Goal: Use online tool/utility: Utilize a website feature to perform a specific function

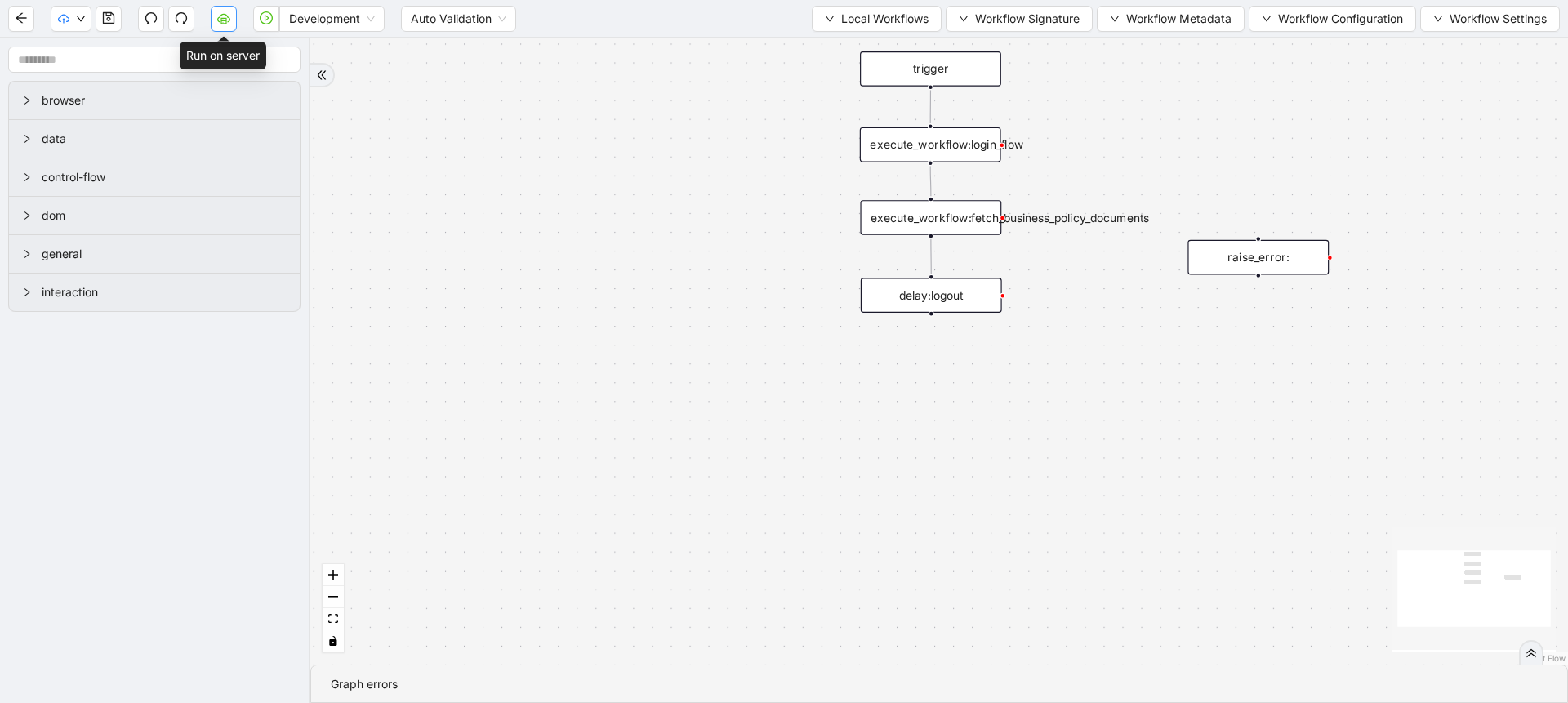
click at [230, 16] on icon "cloud-server" at bounding box center [223, 17] width 13 height 13
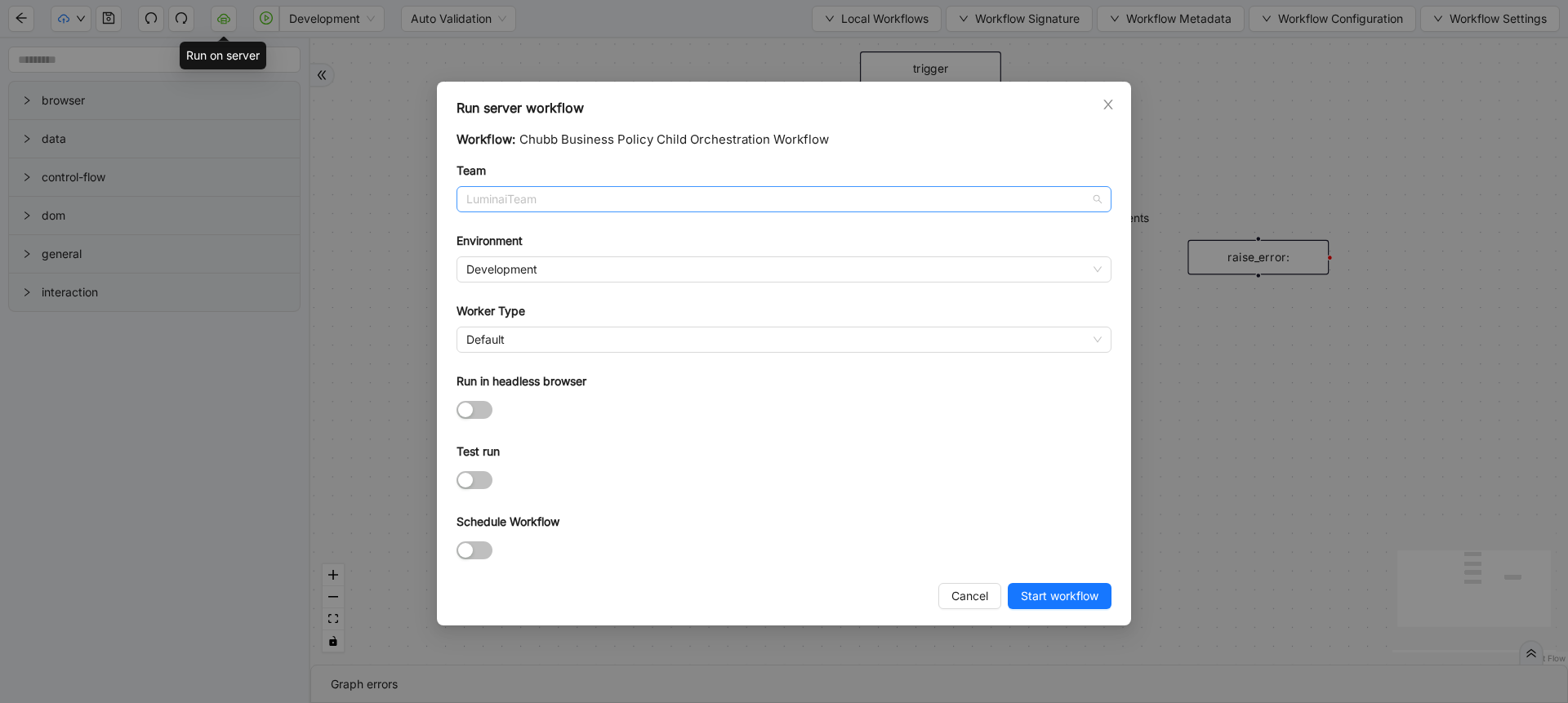
click at [580, 196] on span "LuminaiTeam" at bounding box center [784, 199] width 636 height 24
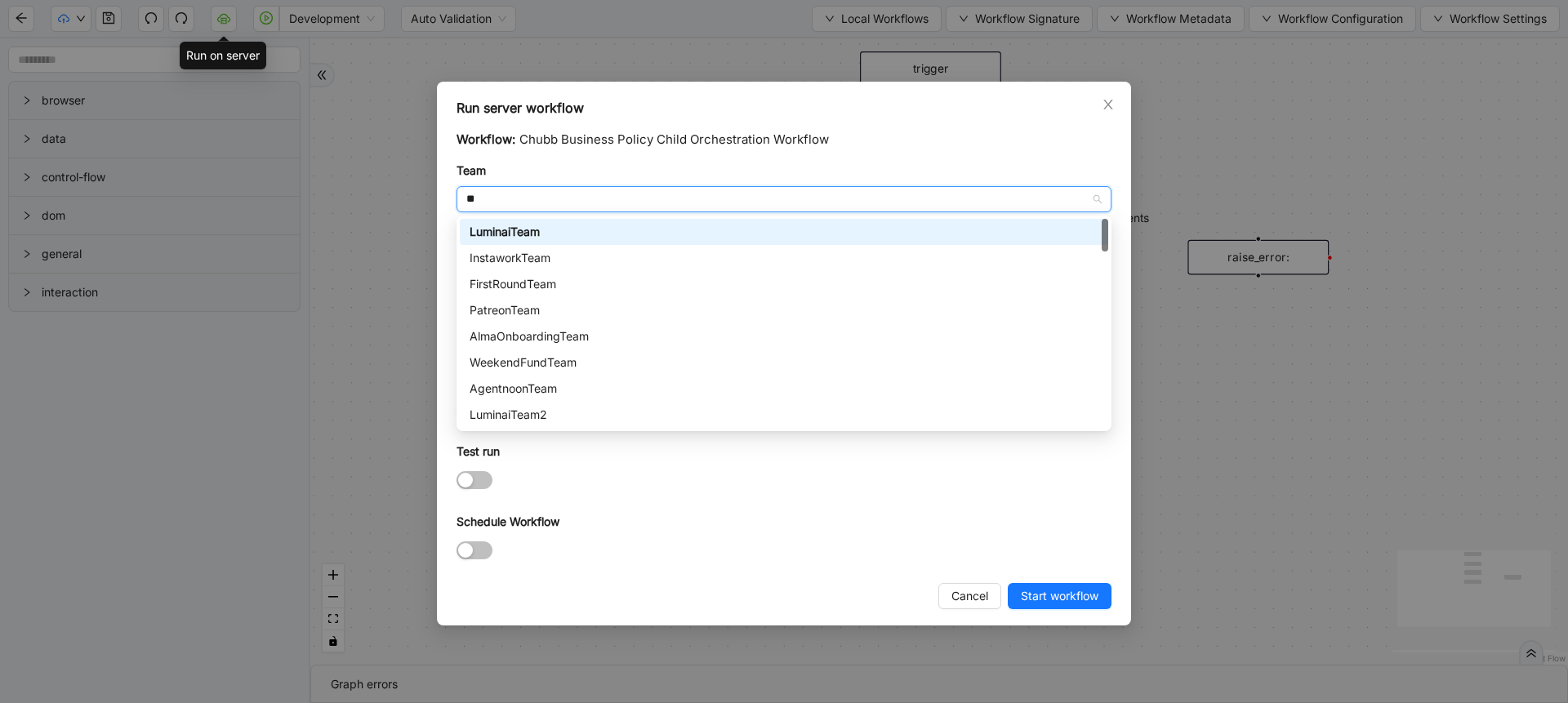
type input "***"
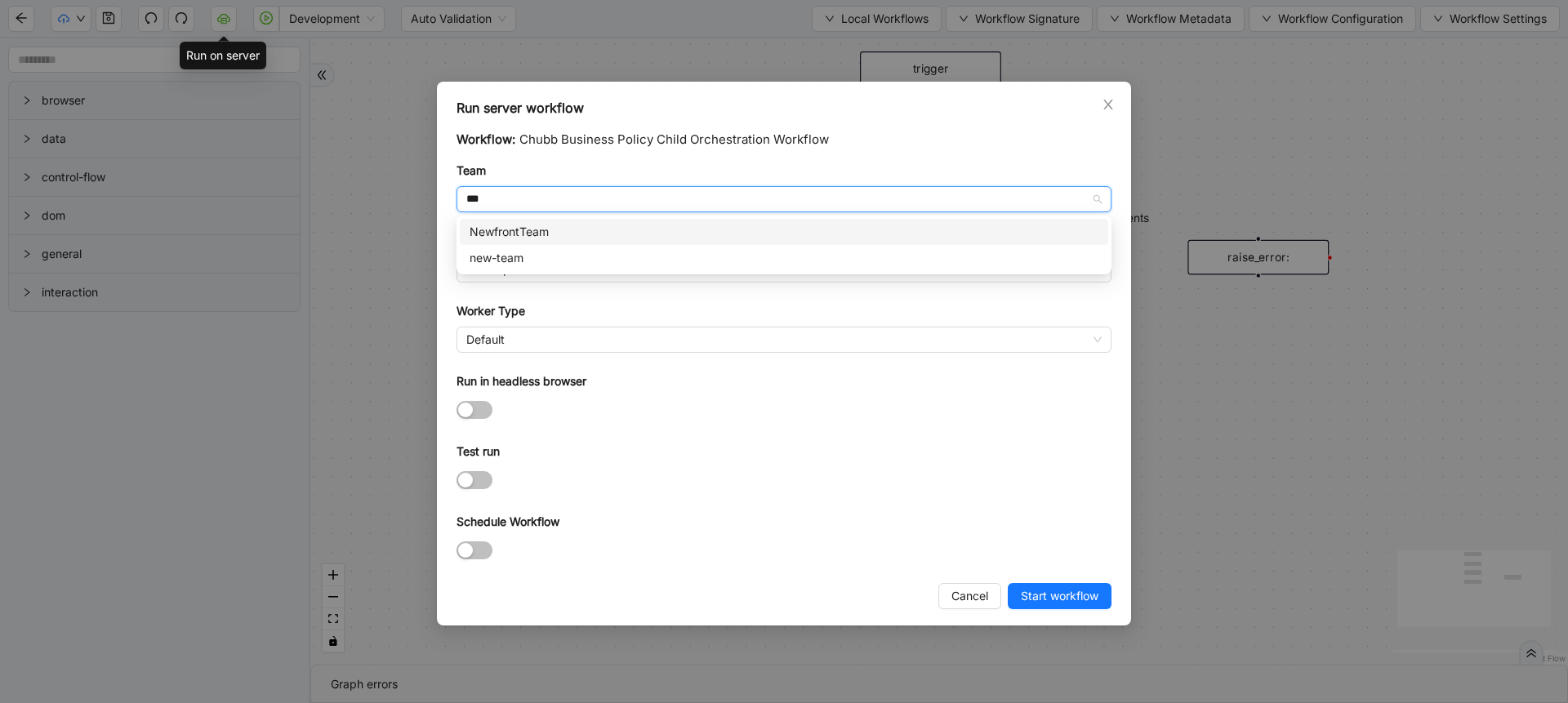
click at [558, 231] on div "NewfrontTeam" at bounding box center [784, 232] width 629 height 18
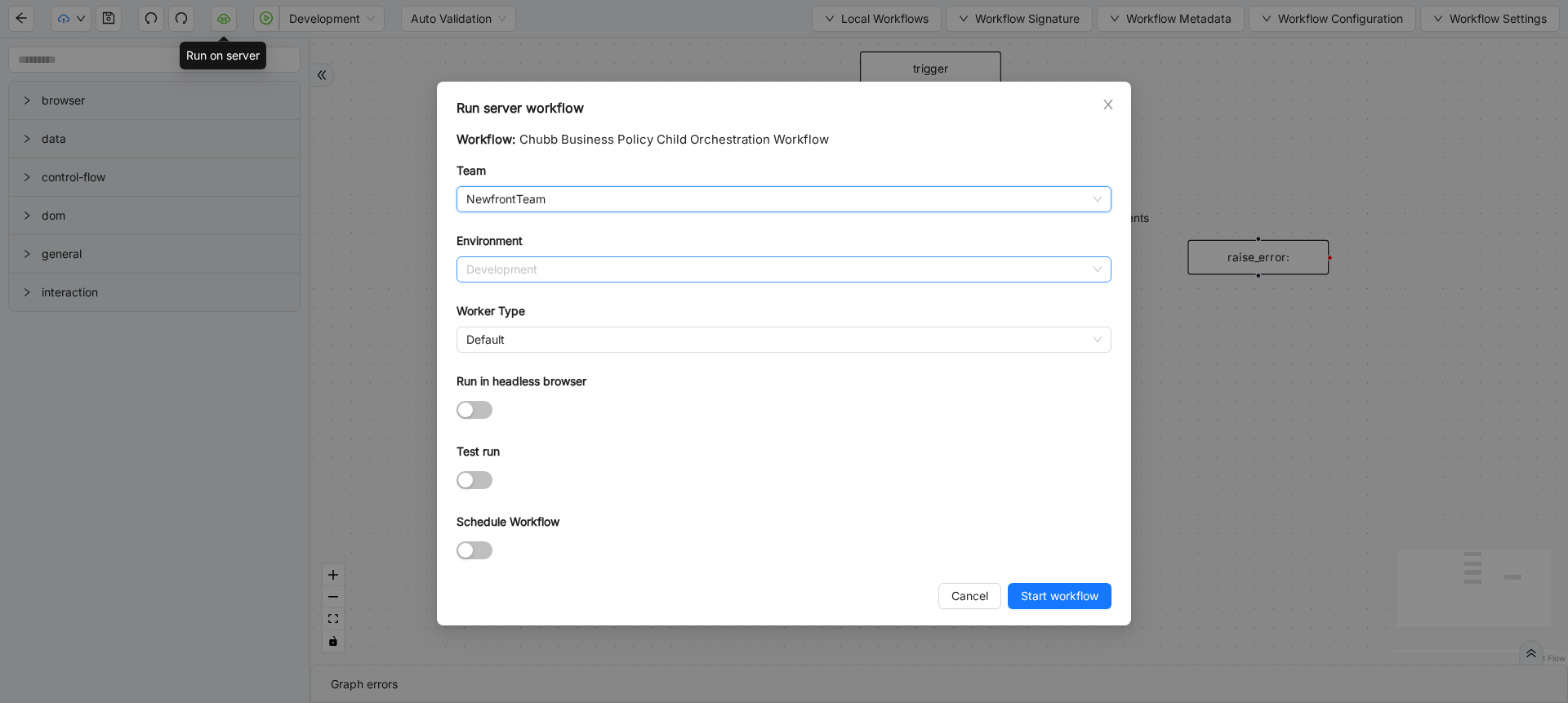
click at [507, 269] on span "Development" at bounding box center [784, 269] width 636 height 24
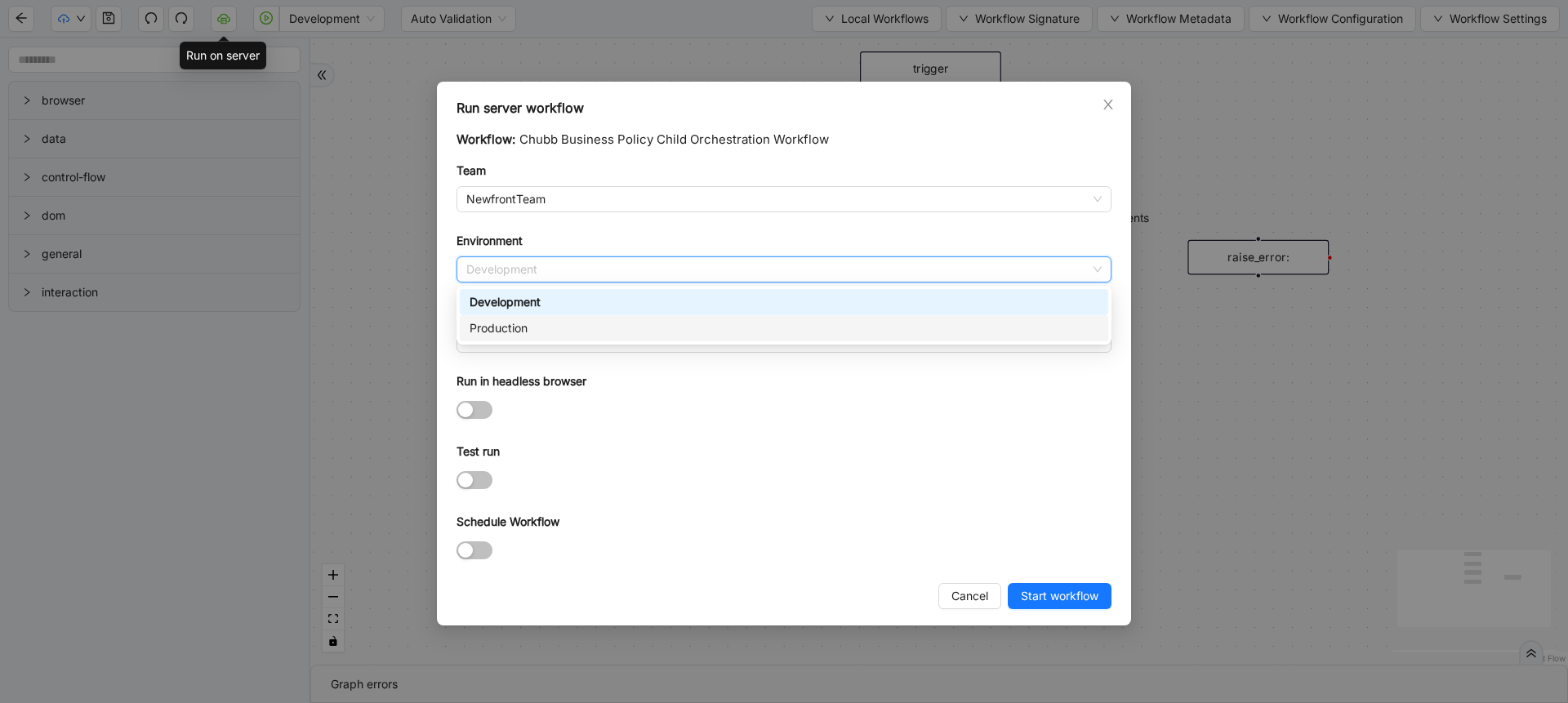
click at [506, 328] on div "Production" at bounding box center [784, 328] width 629 height 18
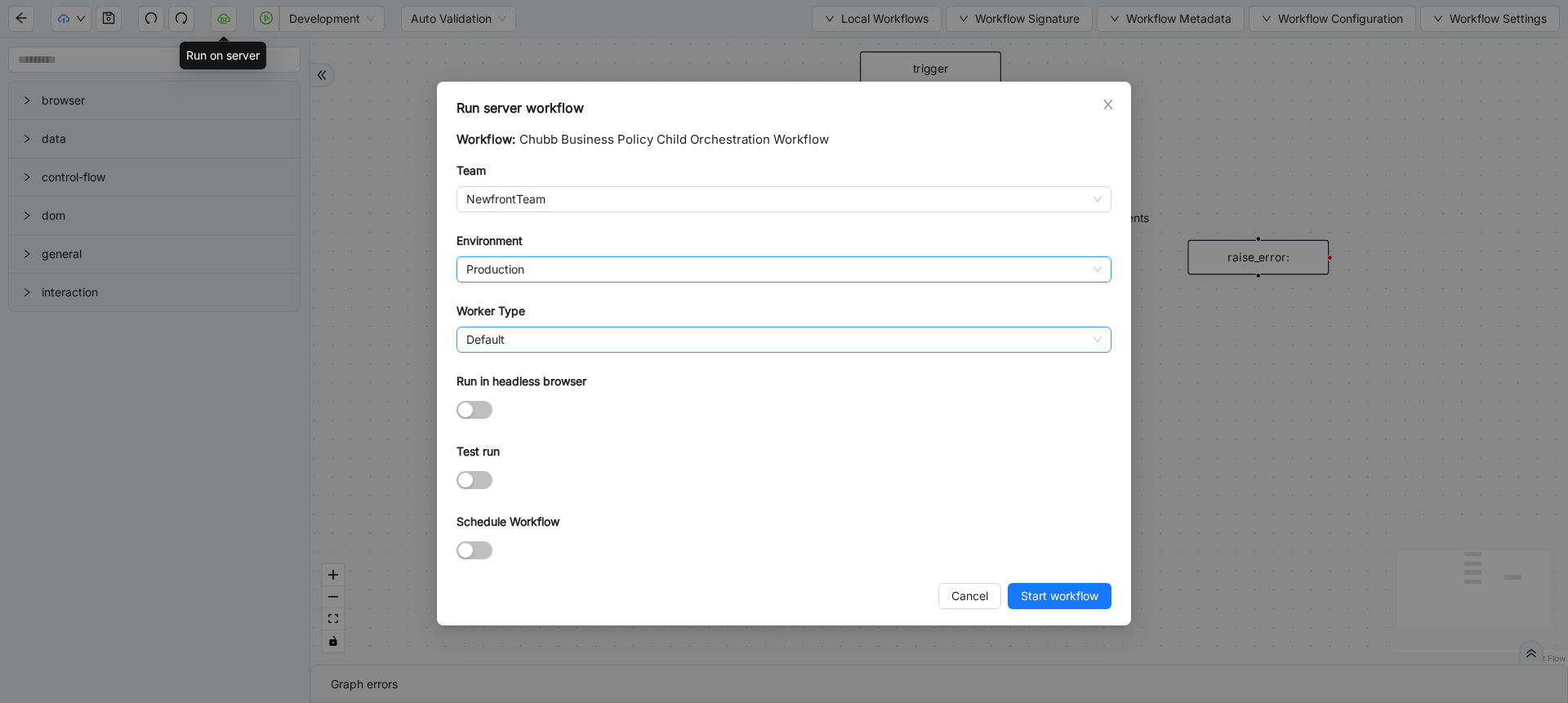
click at [508, 337] on span "Default" at bounding box center [784, 339] width 636 height 24
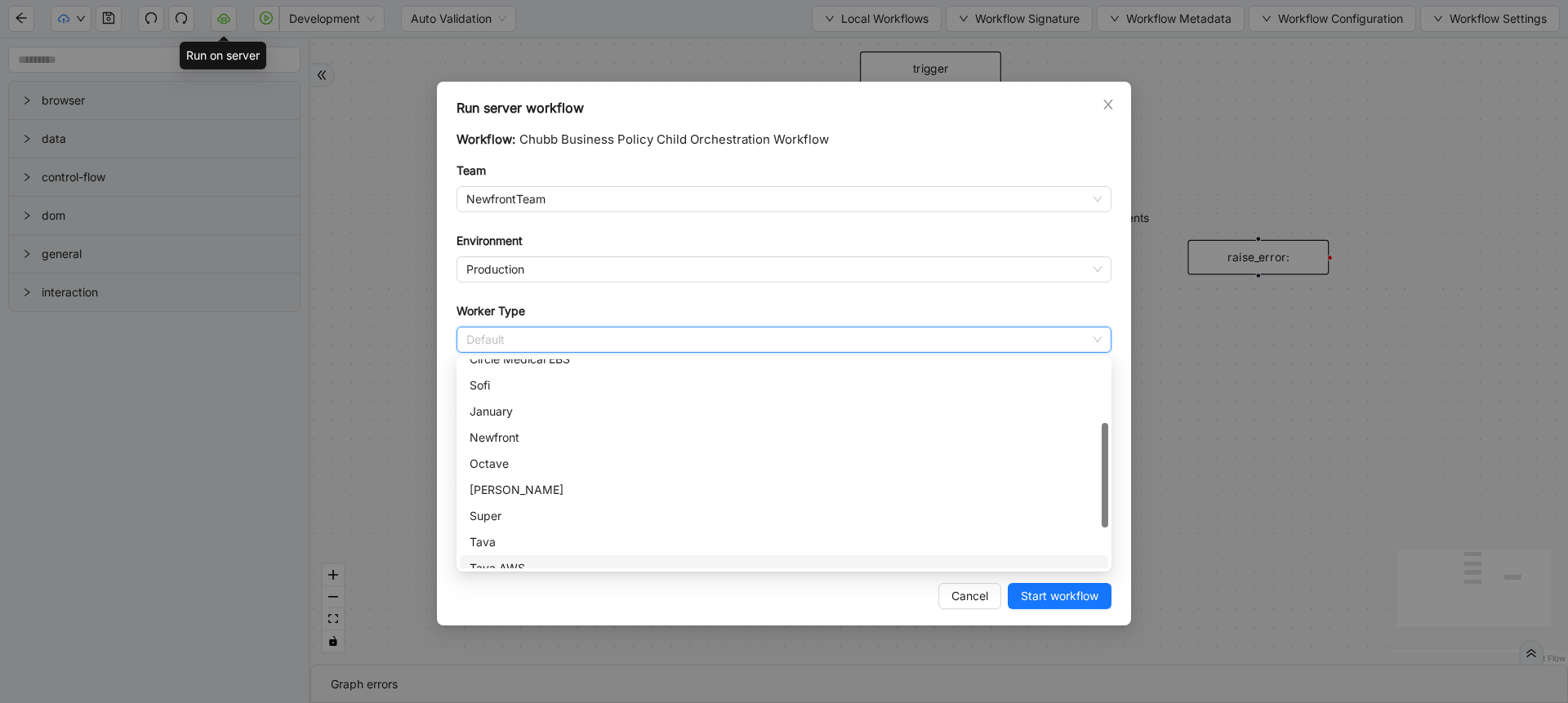
scroll to position [144, 0]
click at [499, 436] on div "Newfront" at bounding box center [784, 437] width 629 height 18
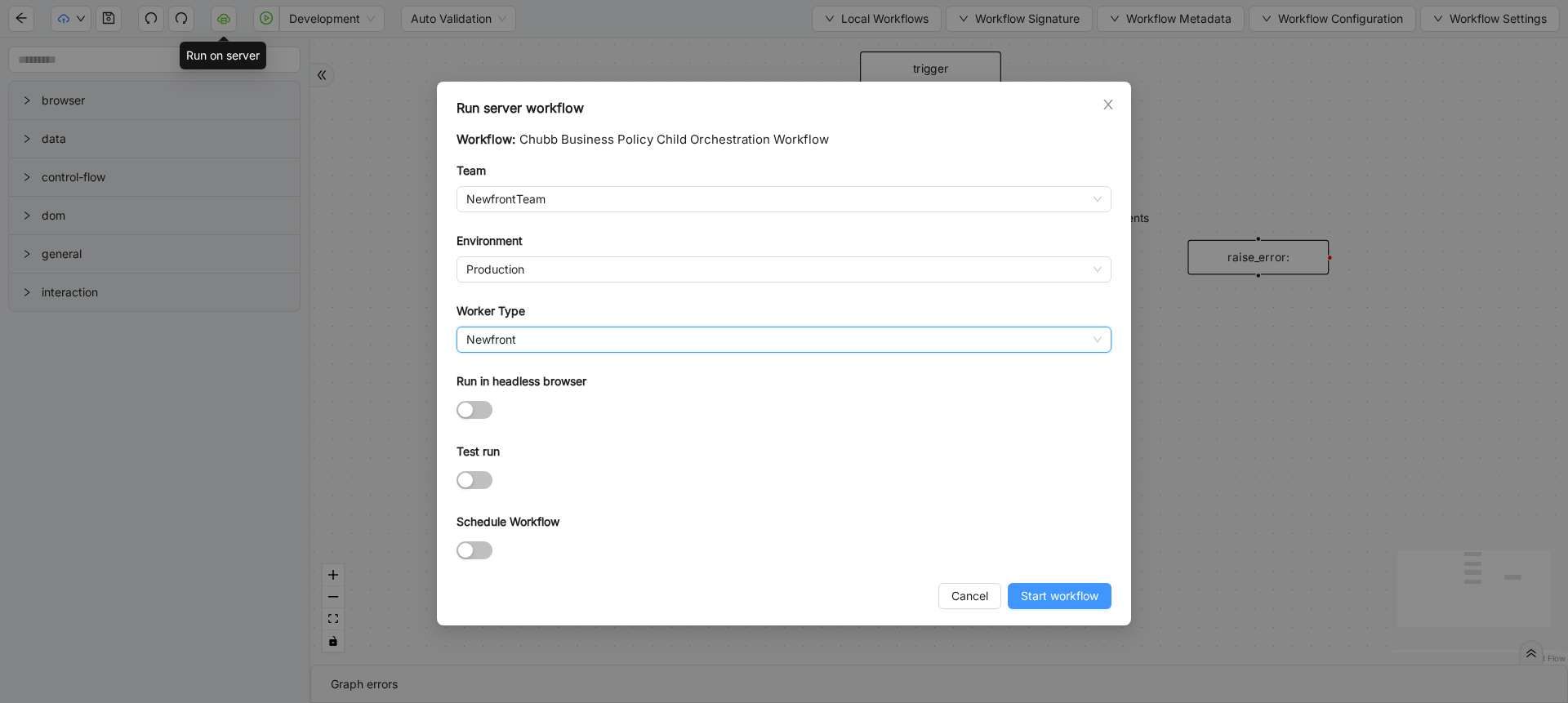
click at [1044, 600] on span "Start workflow" at bounding box center [1060, 595] width 78 height 18
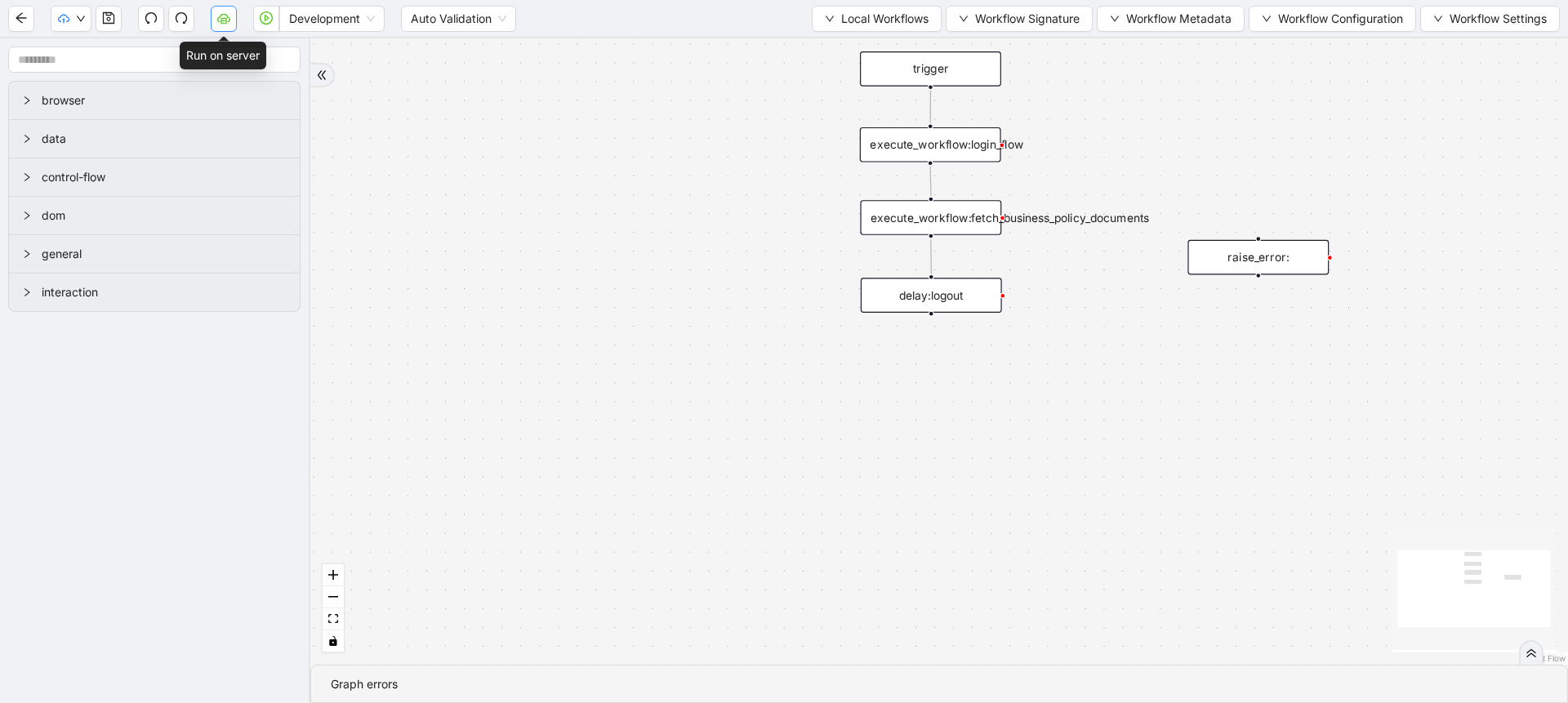
click at [222, 25] on button "button" at bounding box center [223, 18] width 26 height 26
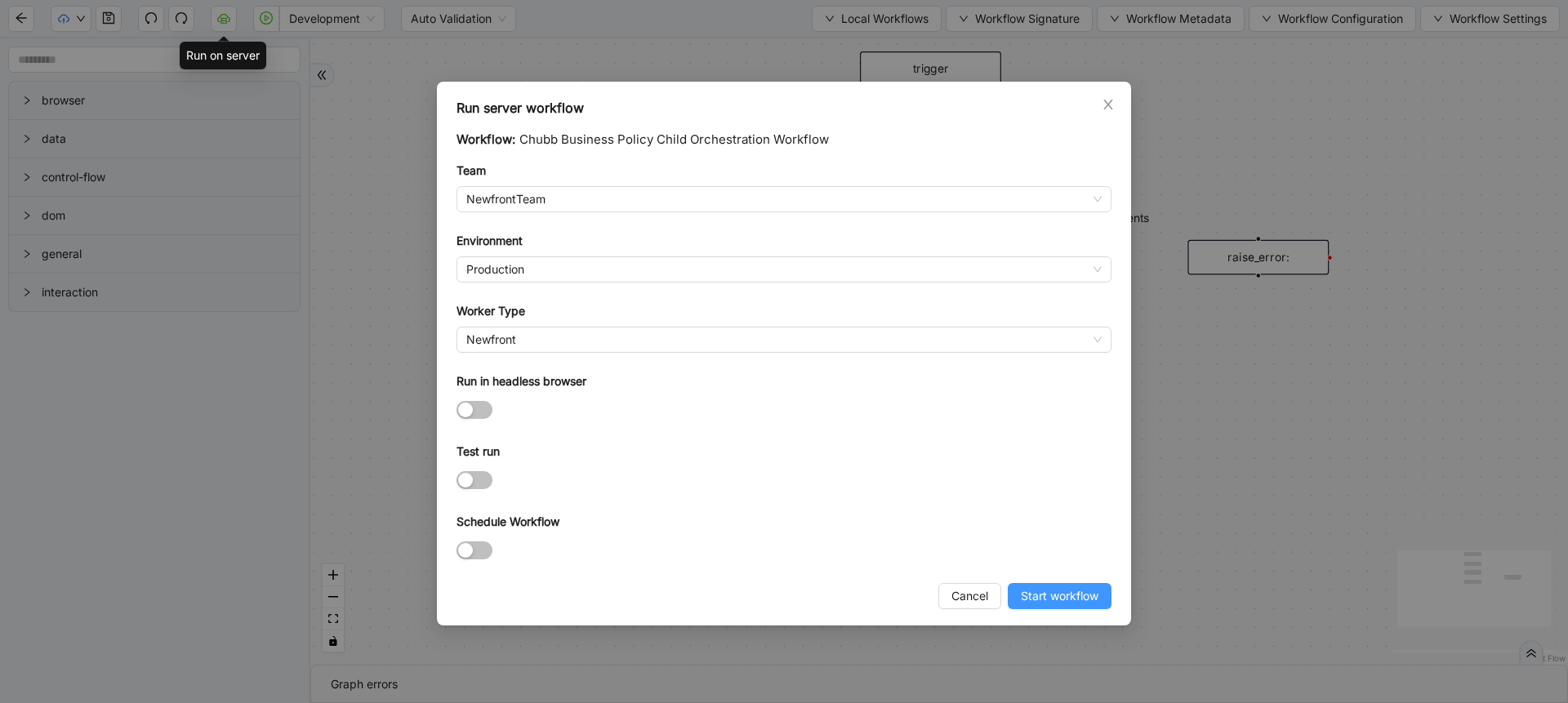
click at [1039, 598] on span "Start workflow" at bounding box center [1060, 595] width 78 height 18
